Goal: Navigation & Orientation: Go to known website

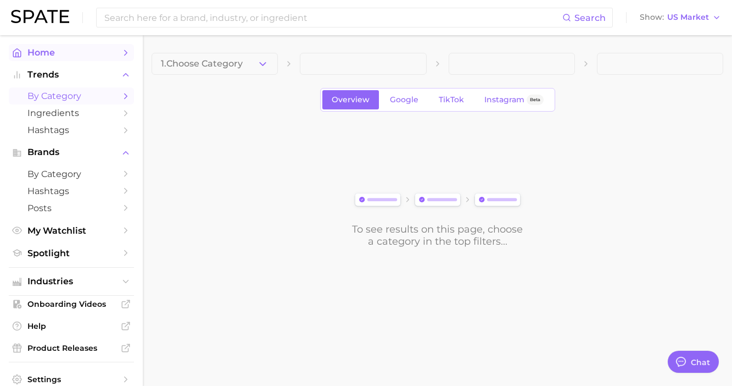
click at [87, 51] on span "Home" at bounding box center [71, 52] width 88 height 10
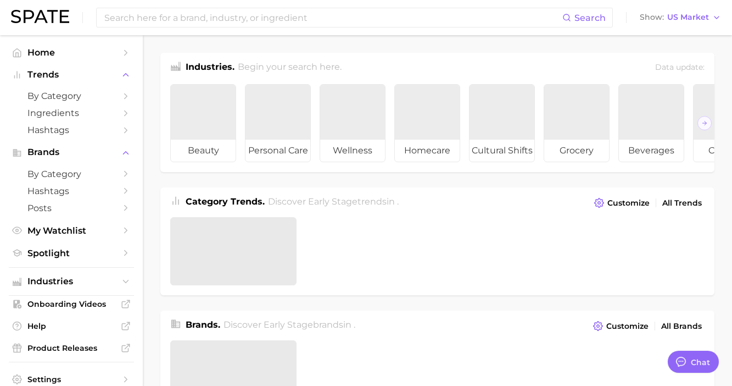
type textarea "x"
